Goal: Task Accomplishment & Management: Complete application form

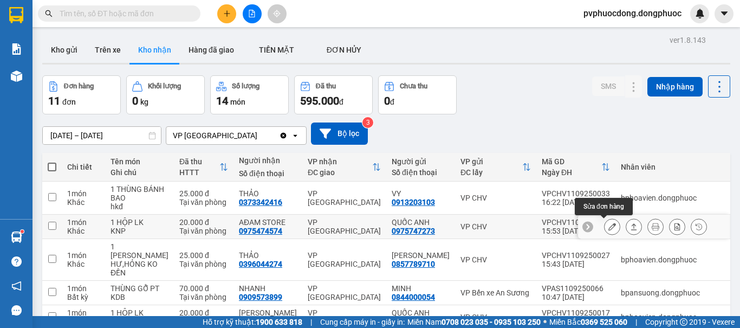
click at [609, 230] on icon at bounding box center [613, 227] width 8 height 8
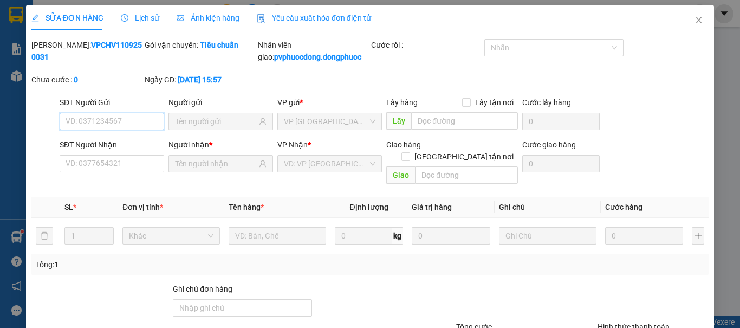
scroll to position [87, 0]
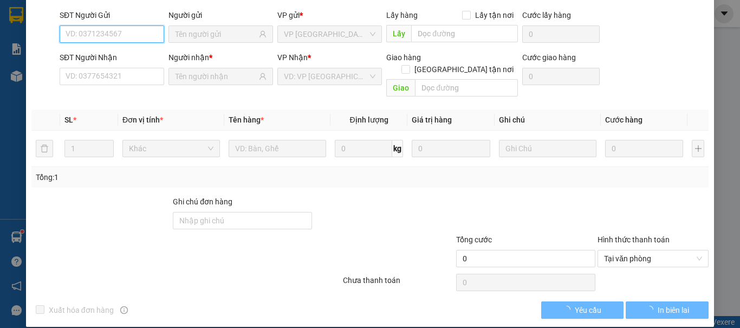
type input "0975747273"
type input "QUỐC ANH"
type input "0975474574"
type input "AĐAM STORE"
type input "20.000"
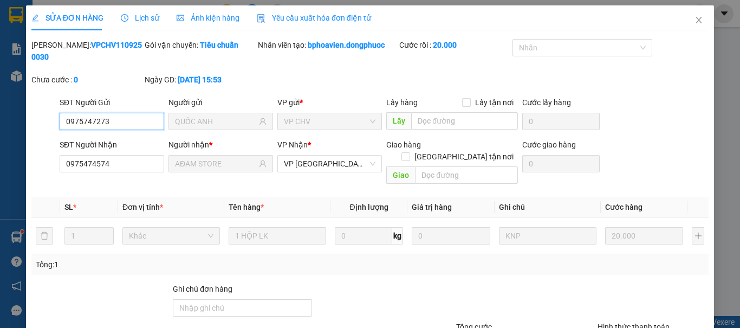
scroll to position [75, 0]
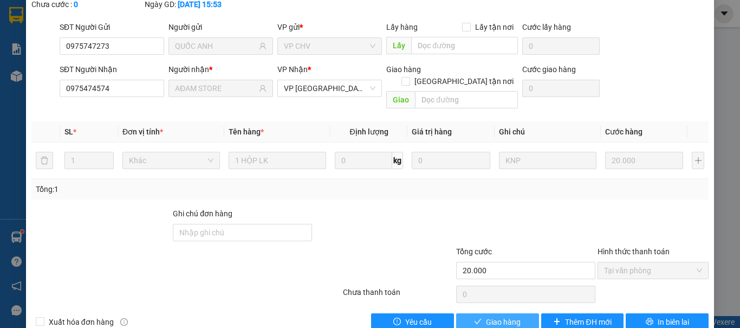
click at [480, 313] on button "Giao hàng" at bounding box center [497, 321] width 83 height 17
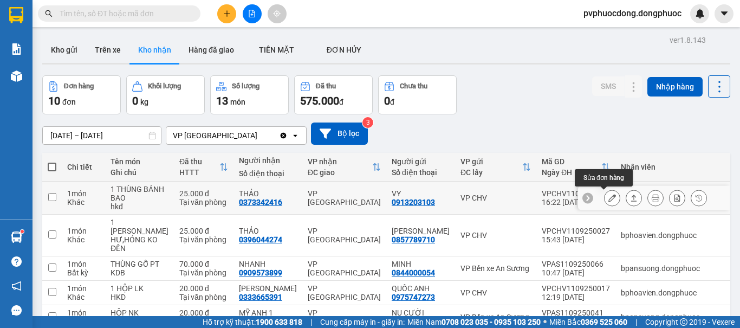
click at [605, 195] on button at bounding box center [612, 198] width 15 height 19
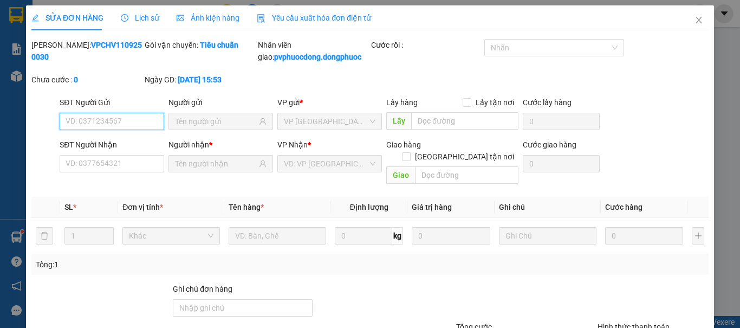
type input "0913203103"
type input "VY"
type input "0373342416"
type input "THẢO"
type input "25.000"
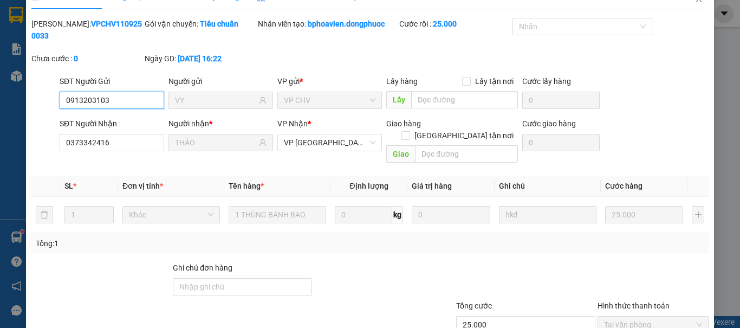
scroll to position [75, 0]
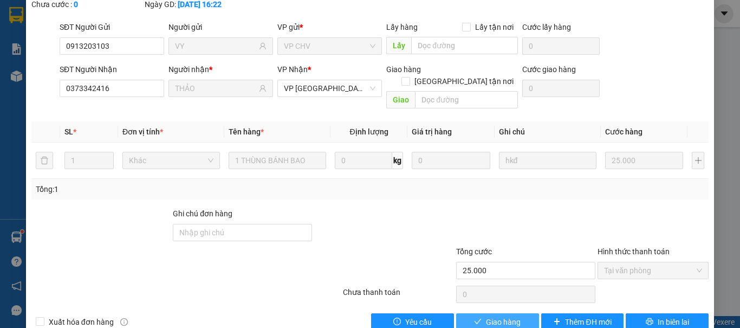
click at [478, 313] on button "Giao hàng" at bounding box center [497, 321] width 83 height 17
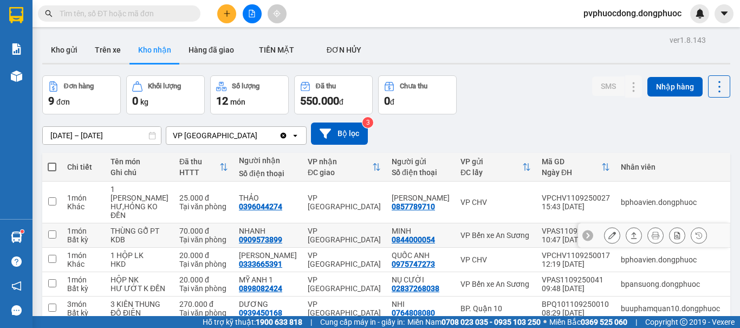
scroll to position [108, 0]
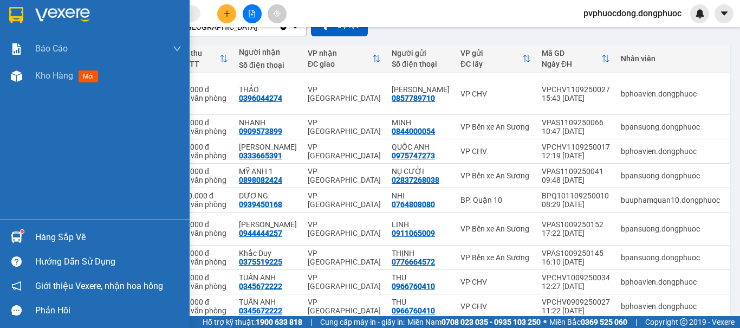
click at [51, 236] on div "Hàng sắp về" at bounding box center [108, 237] width 146 height 16
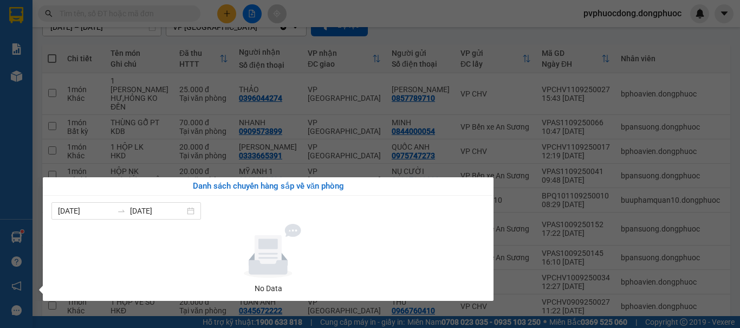
click at [527, 40] on section "Kết quả tìm kiếm ( 1 ) Bộ lọc Mã ĐH Trạng thái Món hàng Tổng cước Chưa cước Nhã…" at bounding box center [370, 164] width 740 height 328
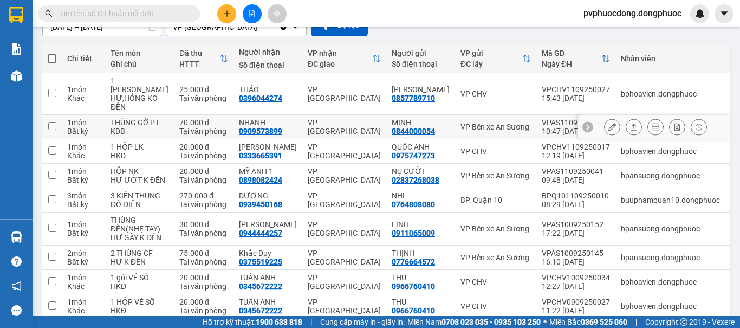
scroll to position [0, 0]
